Goal: Task Accomplishment & Management: Use online tool/utility

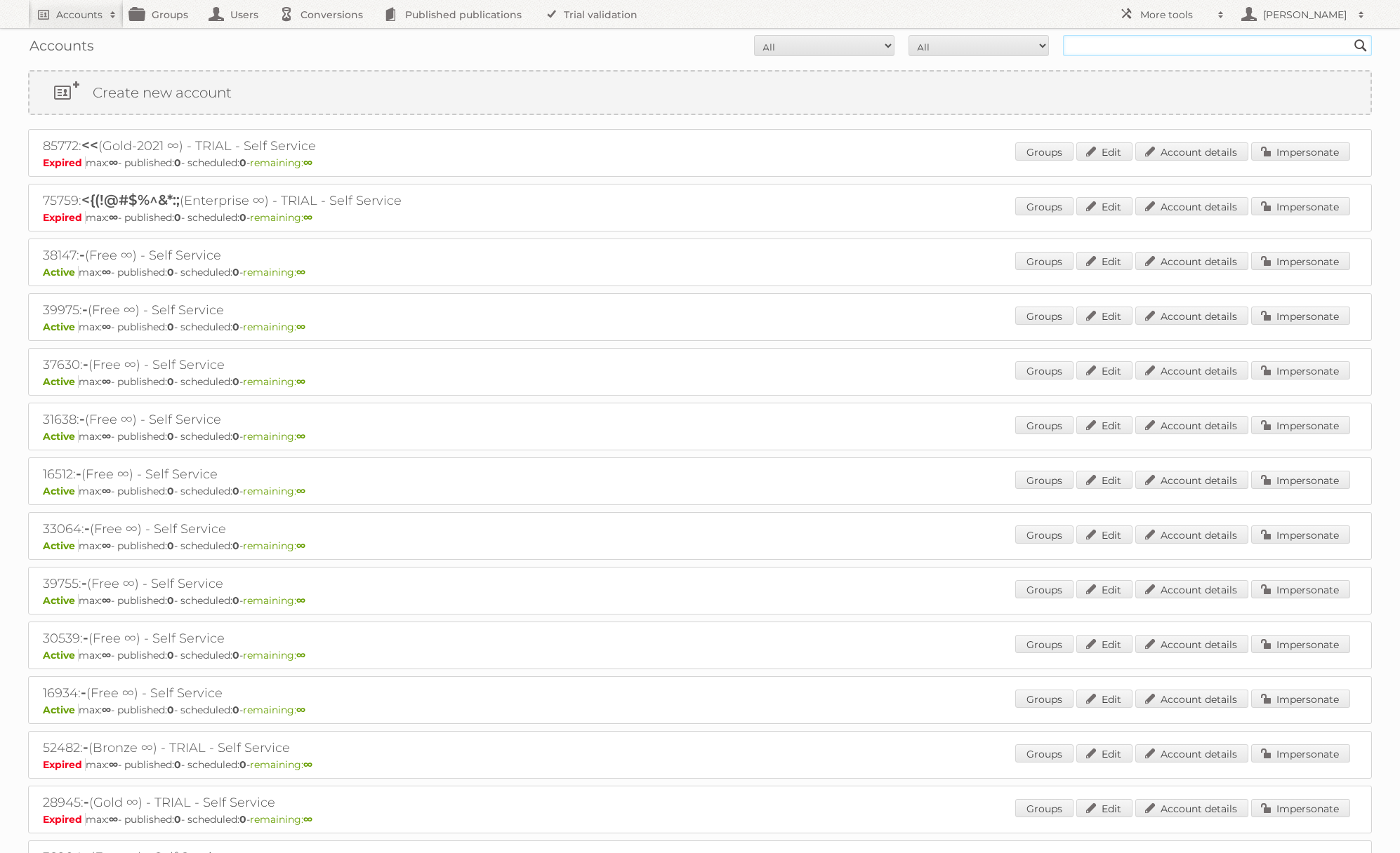
click at [1076, 48] on input "text" at bounding box center [1217, 45] width 309 height 21
type input "REWE International Dienstleistungs GmbH"
click at [1350, 35] on input "Search" at bounding box center [1360, 45] width 21 height 21
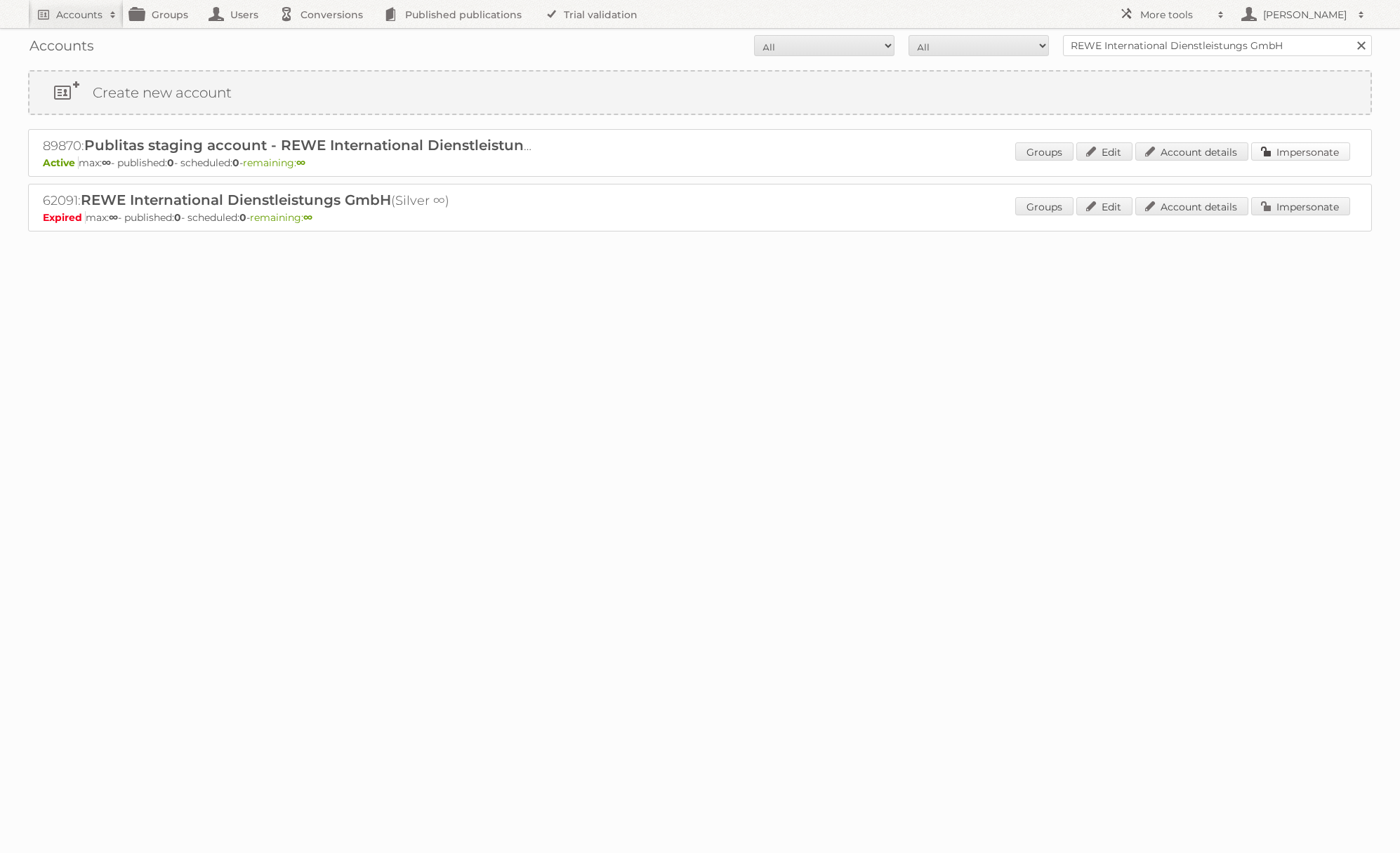
click at [1301, 150] on link "Impersonate" at bounding box center [1301, 151] width 99 height 19
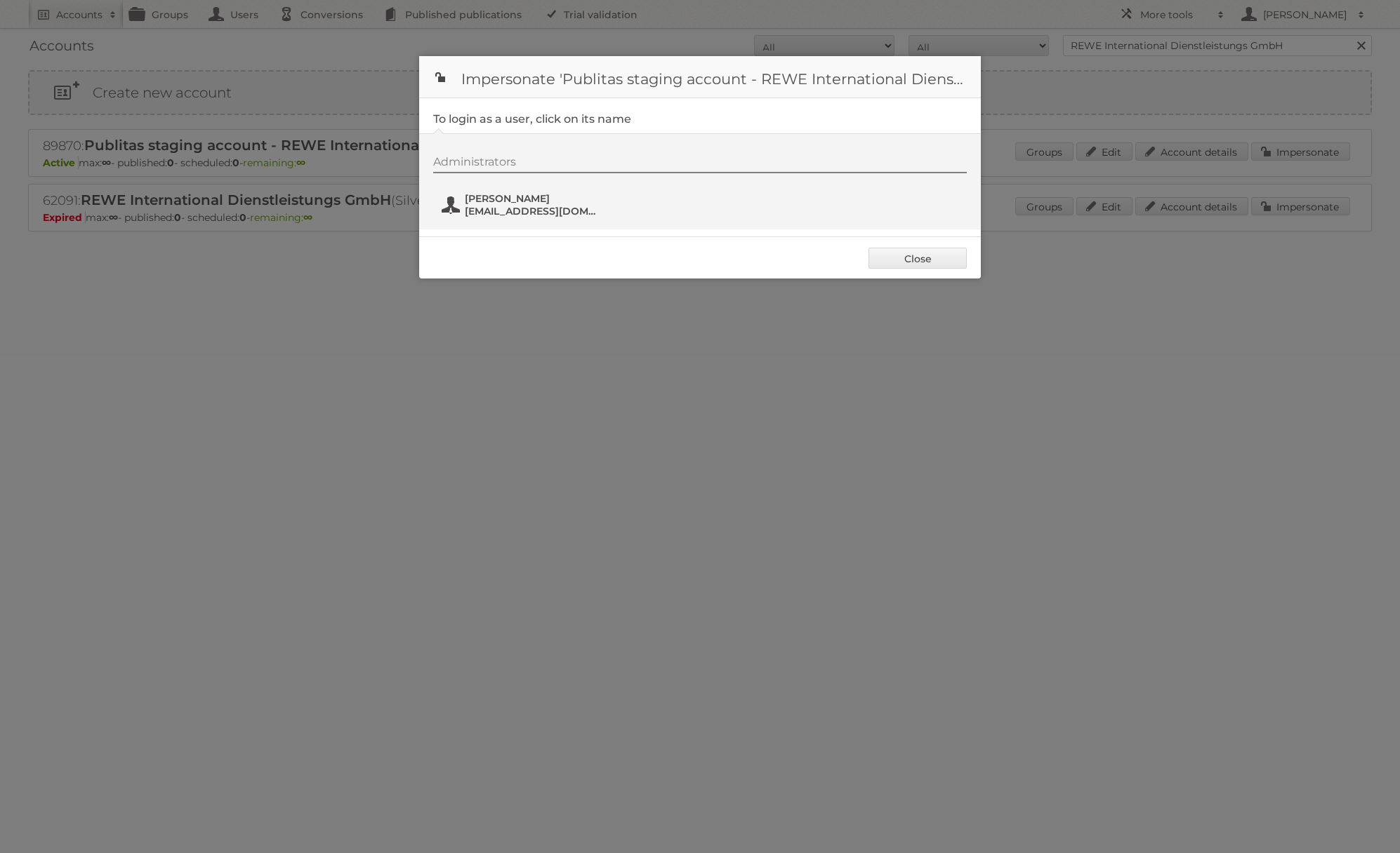
click at [569, 198] on span "Danielius" at bounding box center [533, 199] width 137 height 13
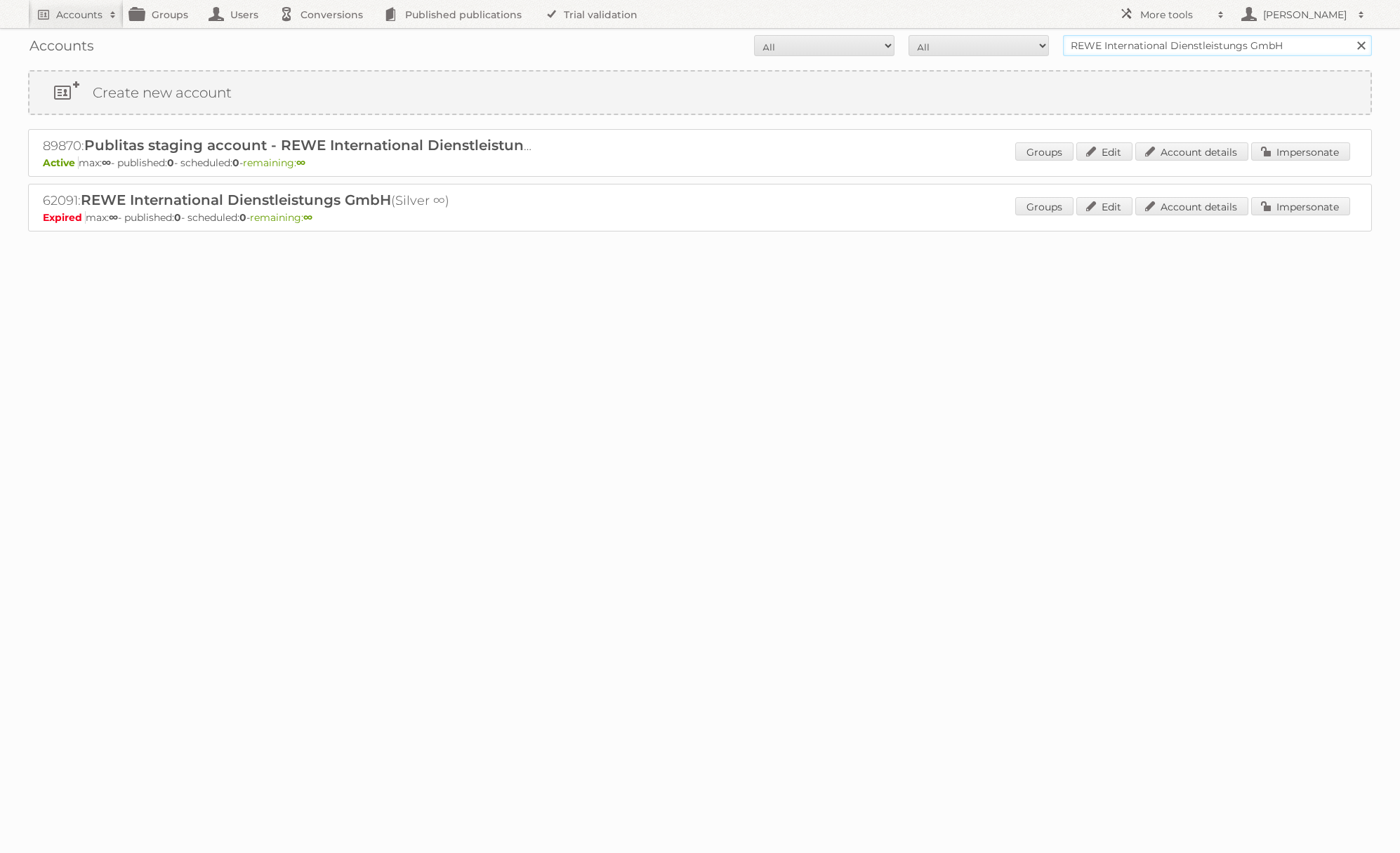
click at [1152, 43] on input "REWE International Dienstleistungs GmbH" at bounding box center [1217, 45] width 309 height 21
type input "@rewe"
click at [1350, 35] on input "Search" at bounding box center [1360, 45] width 21 height 21
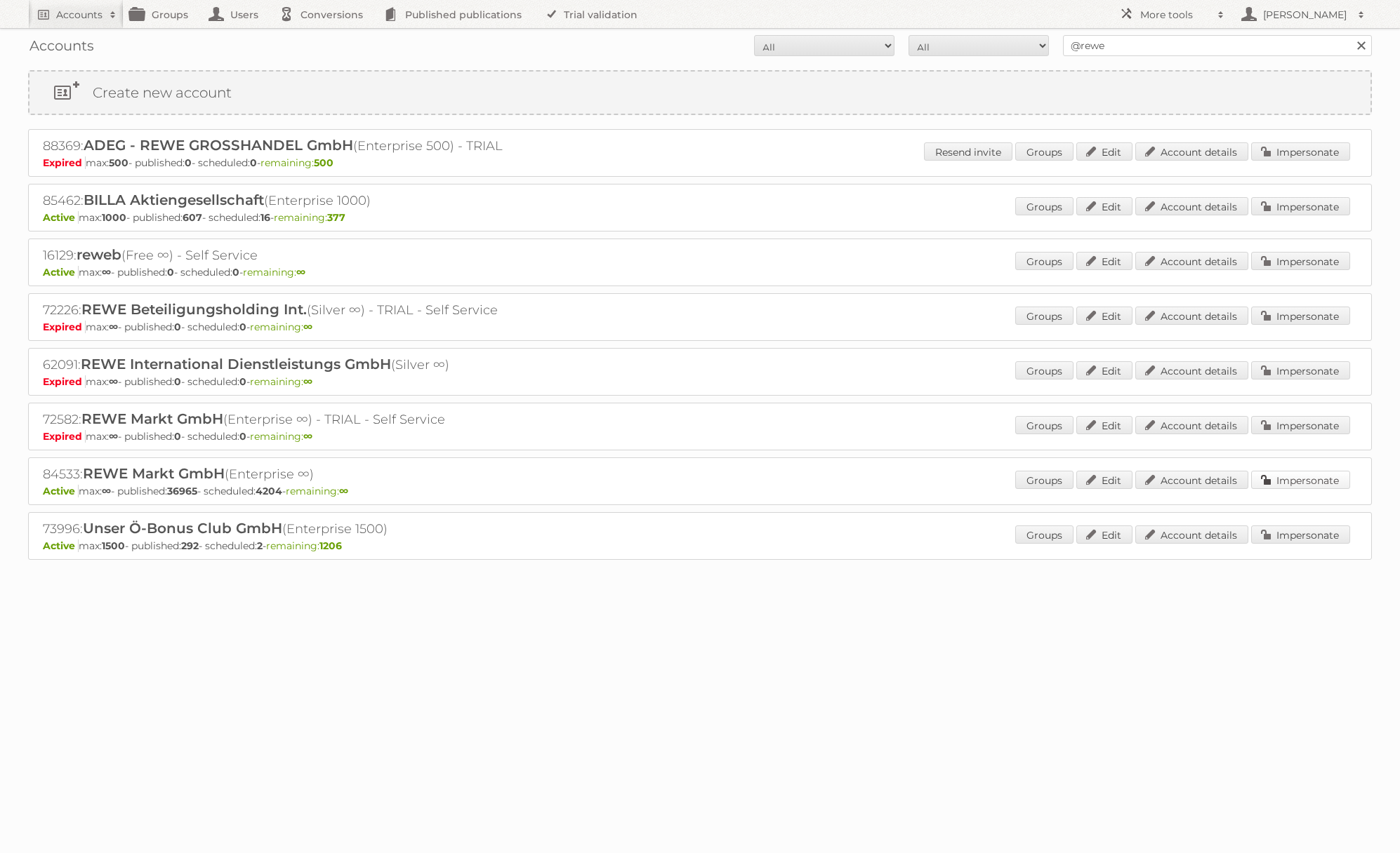
click at [1273, 481] on link "Impersonate" at bounding box center [1301, 480] width 99 height 19
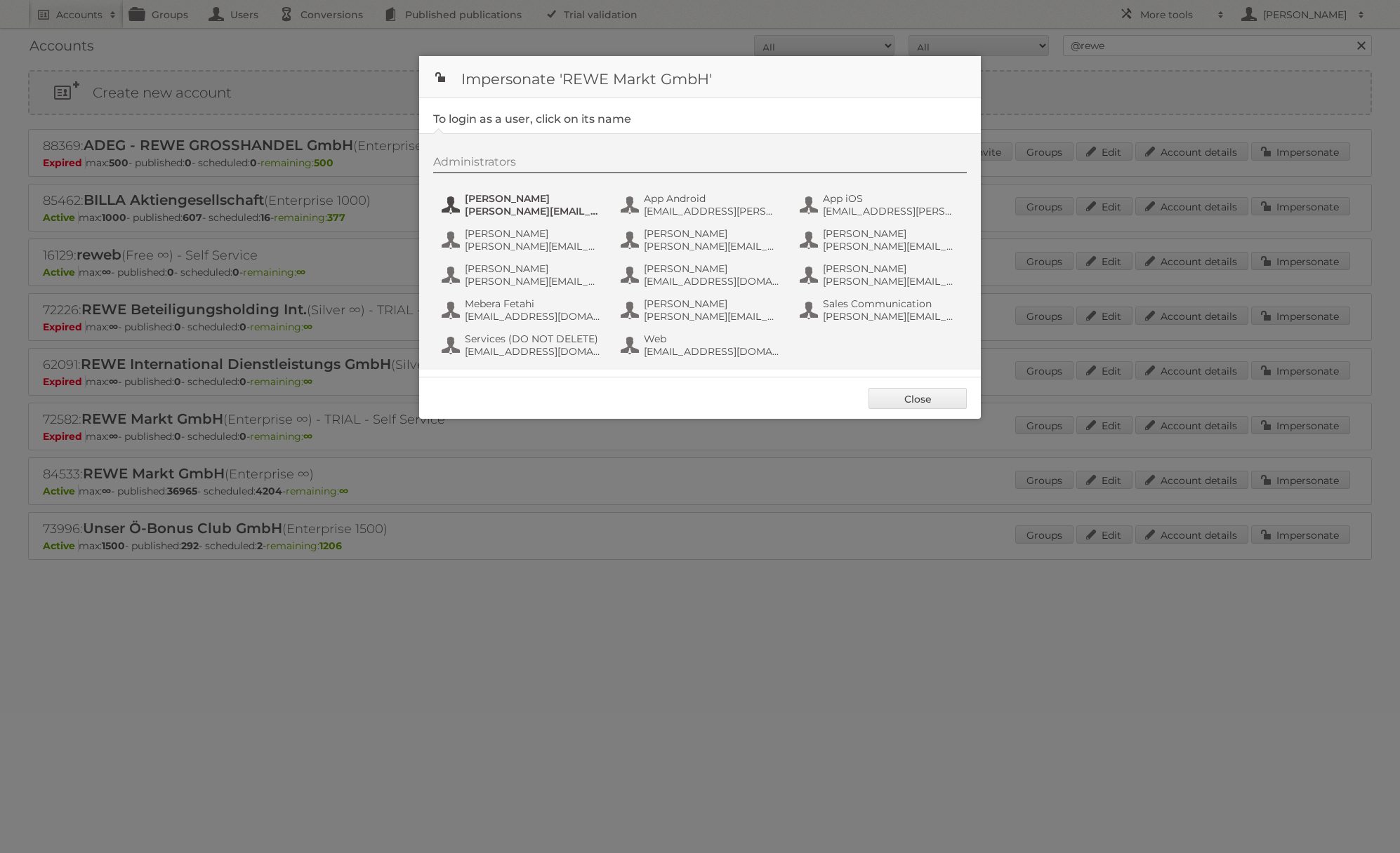
click at [571, 202] on span "[PERSON_NAME]" at bounding box center [533, 199] width 137 height 13
